Goal: Browse casually

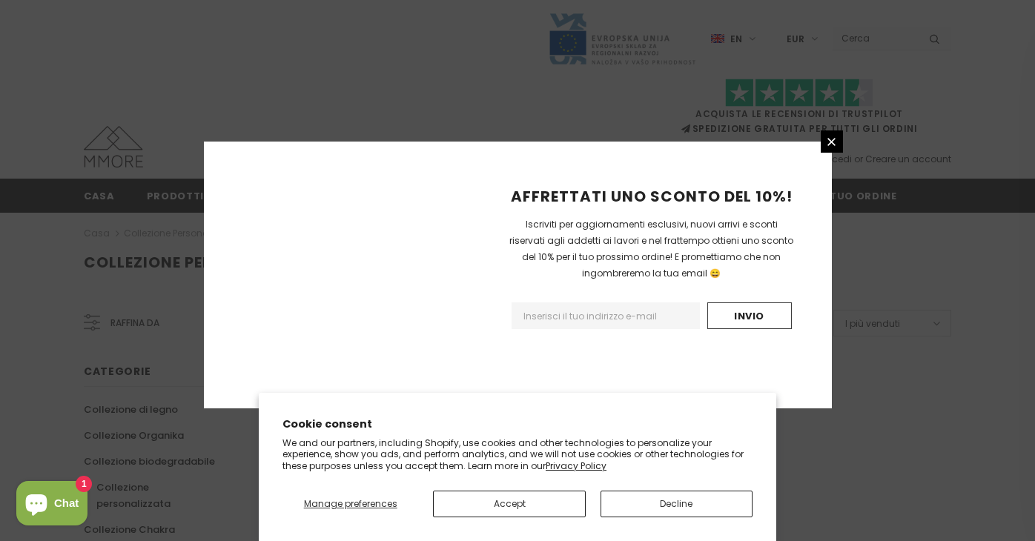
scroll to position [979, 0]
